Goal: Check status: Check status

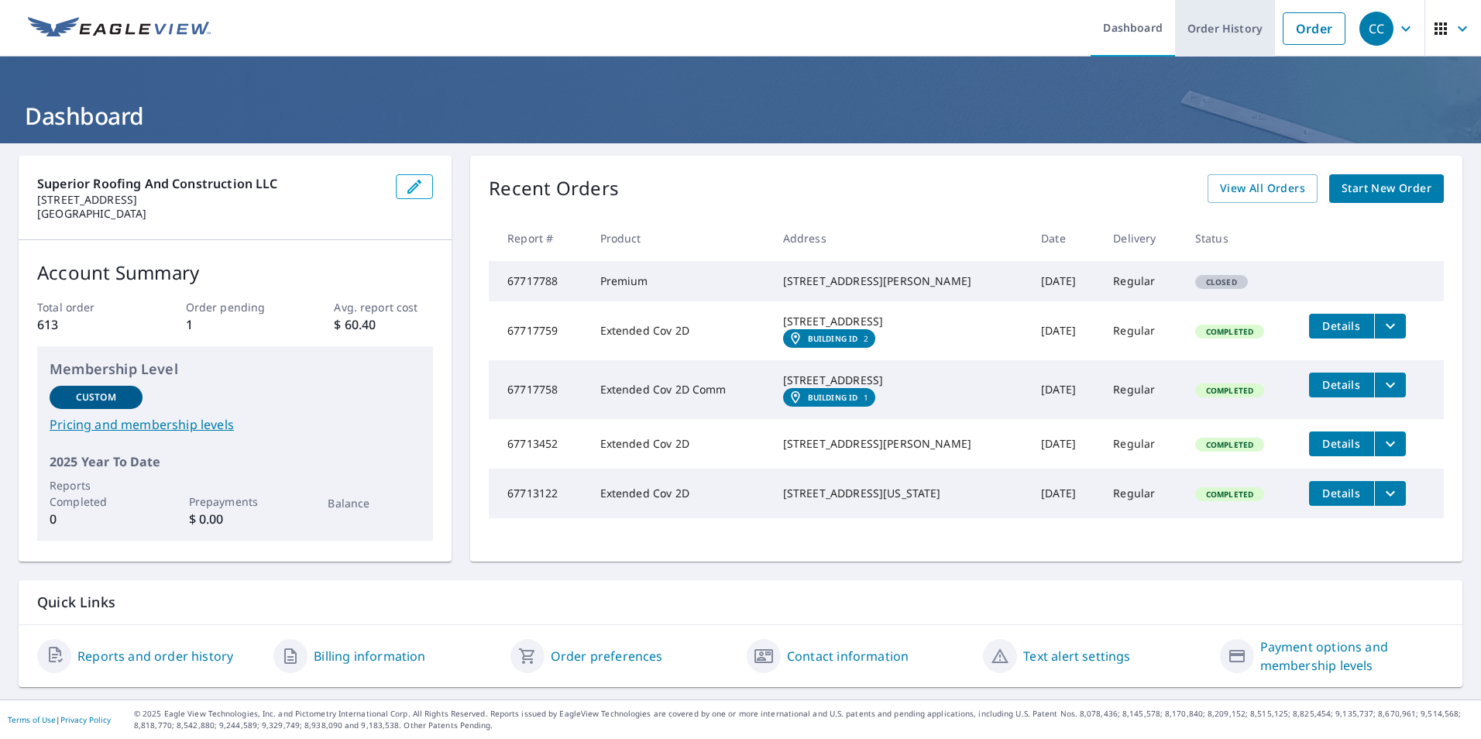
click at [1206, 31] on link "Order History" at bounding box center [1225, 28] width 100 height 57
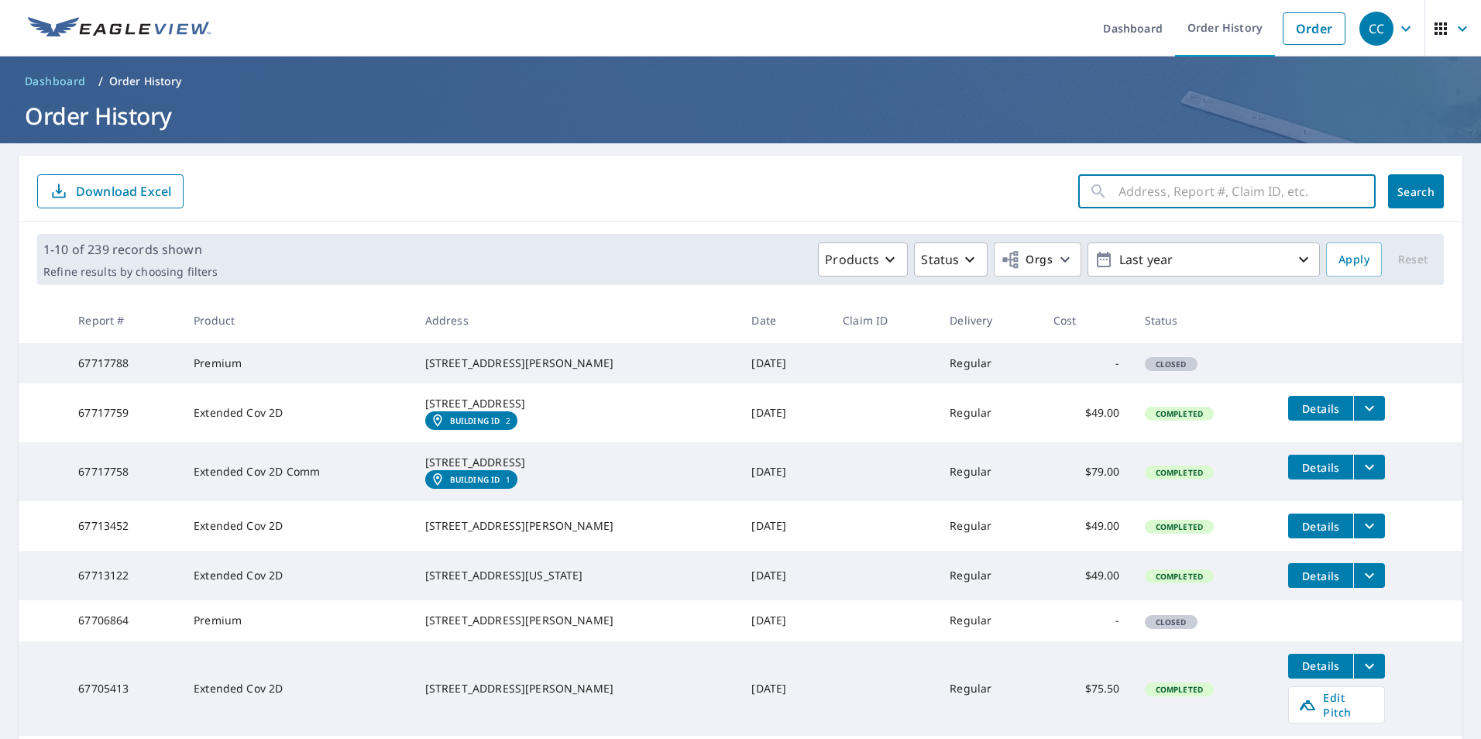
click at [1167, 190] on input "text" at bounding box center [1246, 191] width 257 height 43
type input "324"
click button "Search" at bounding box center [1416, 191] width 56 height 34
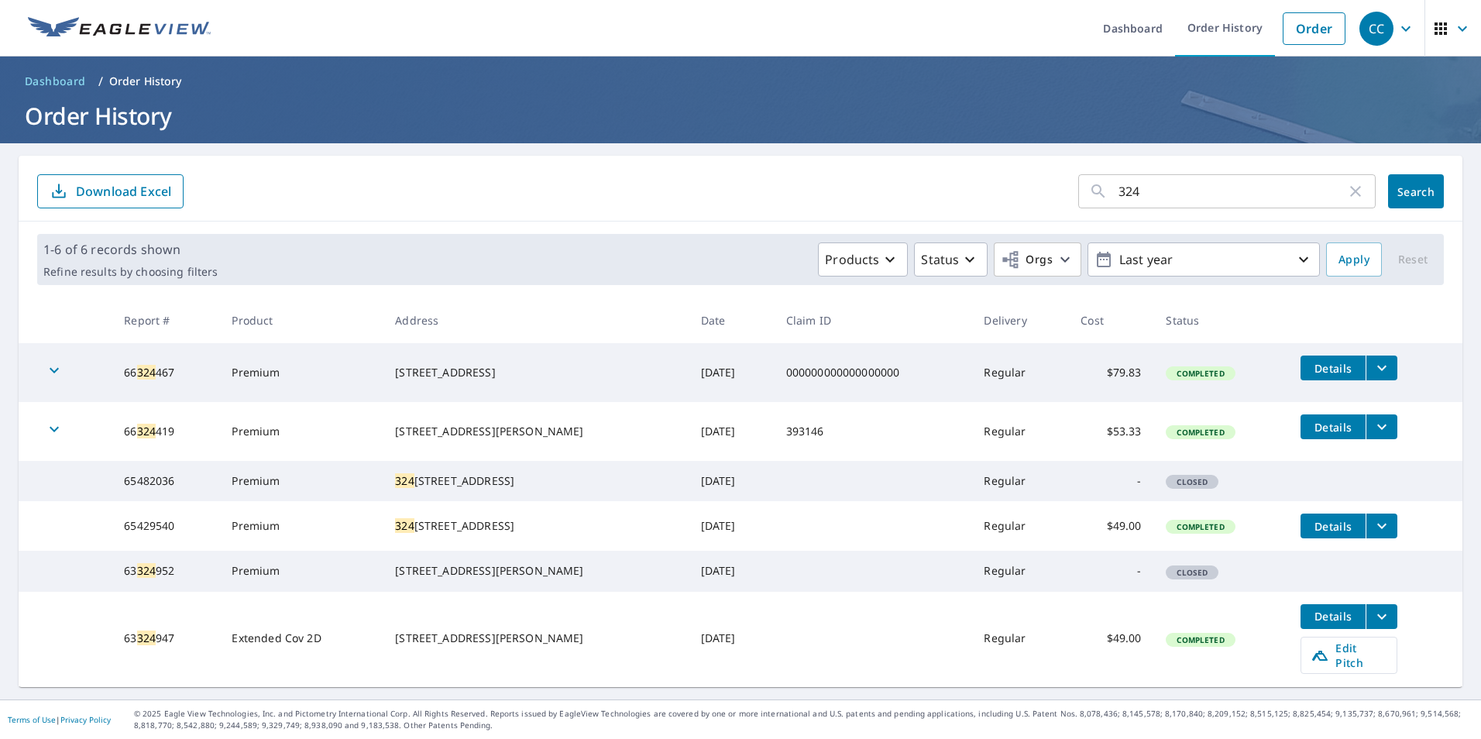
scroll to position [25, 0]
click at [1377, 523] on icon "filesDropdownBtn-65429540" at bounding box center [1381, 525] width 9 height 5
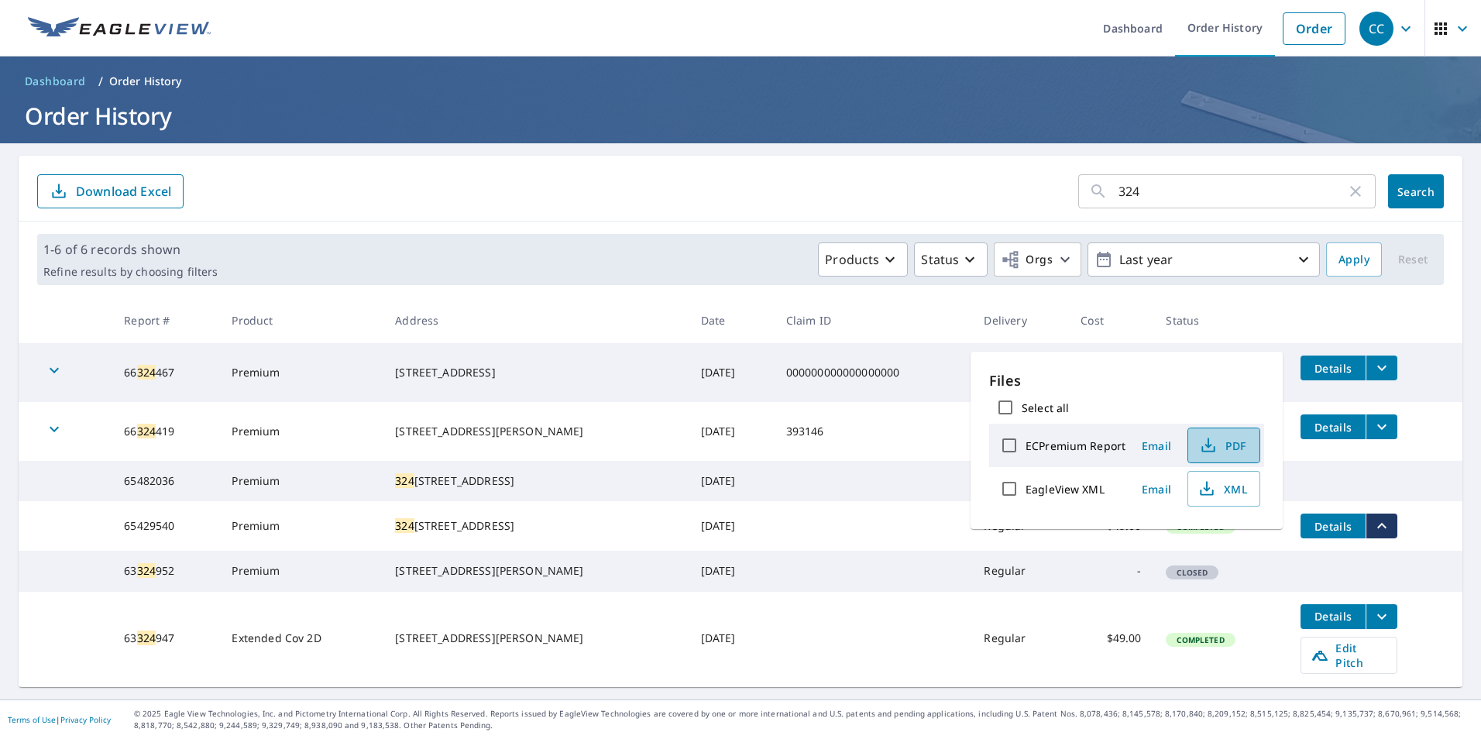
click at [1239, 436] on span "PDF" at bounding box center [1222, 445] width 50 height 19
